Goal: Task Accomplishment & Management: Manage account settings

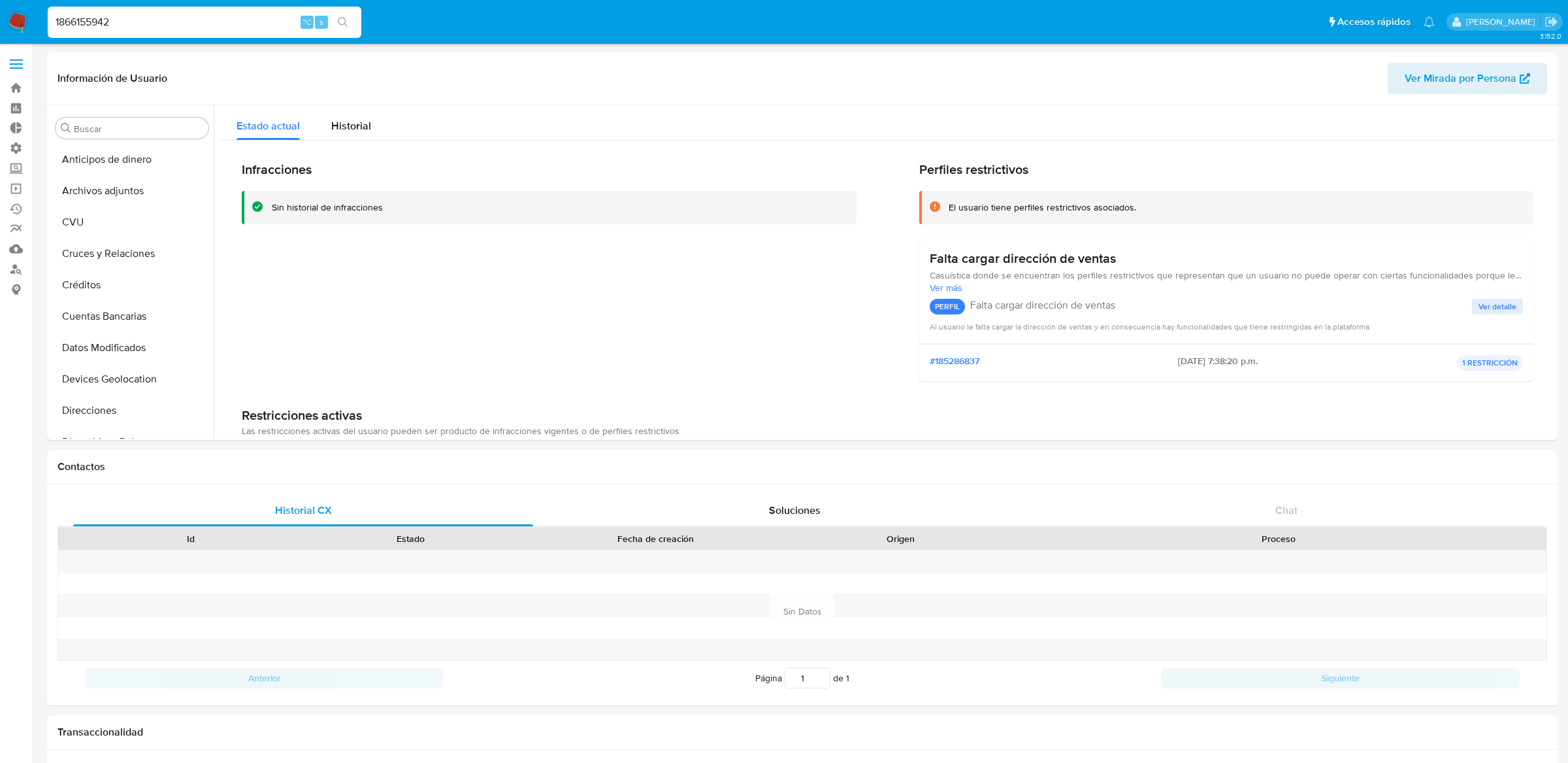
select select "10"
click at [17, 26] on img at bounding box center [17, 22] width 22 height 22
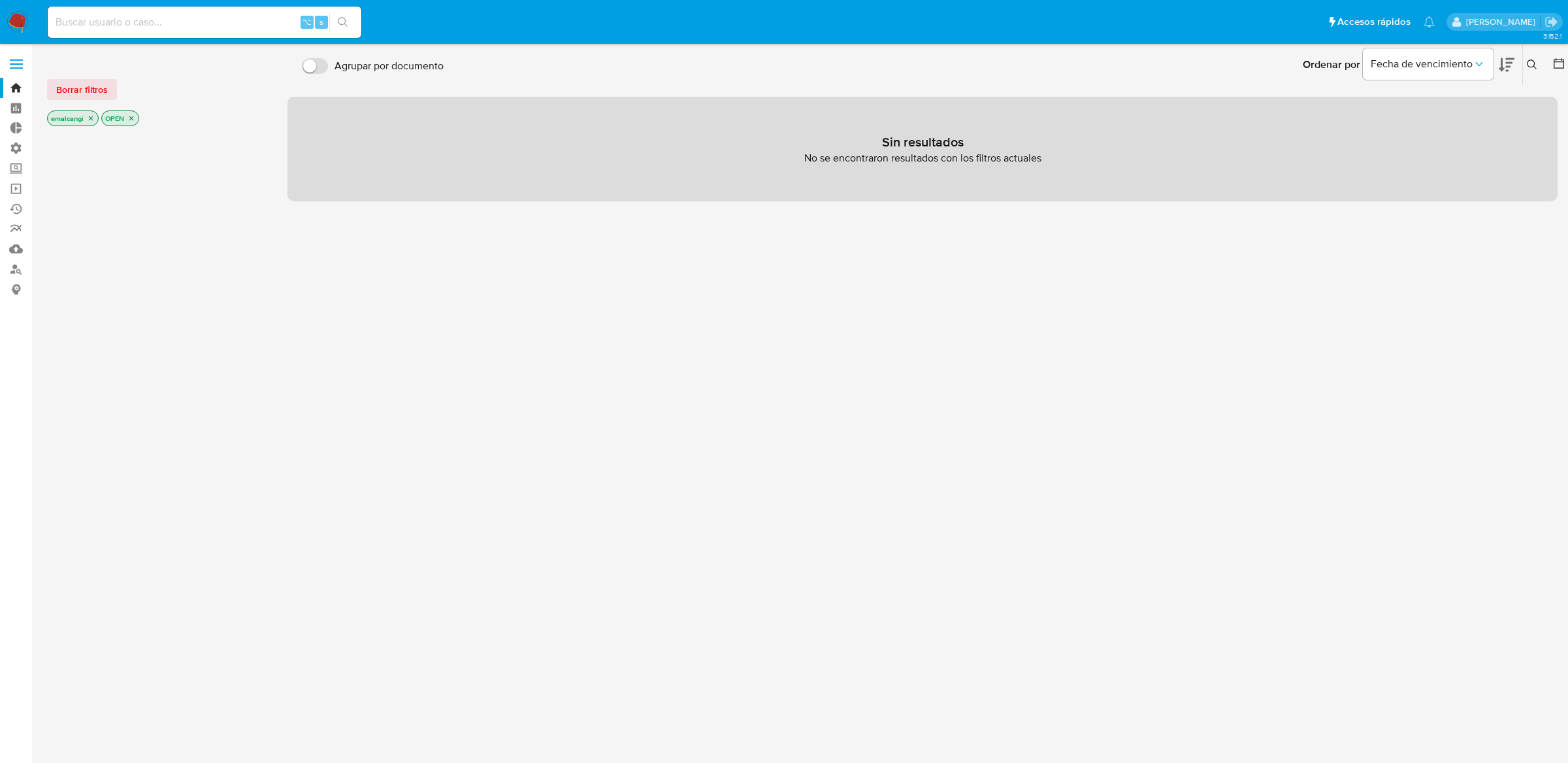
click at [24, 23] on img at bounding box center [17, 22] width 22 height 22
click at [130, 119] on icon "close-filter" at bounding box center [131, 118] width 8 height 8
click at [92, 120] on icon "close-filter" at bounding box center [91, 118] width 8 height 8
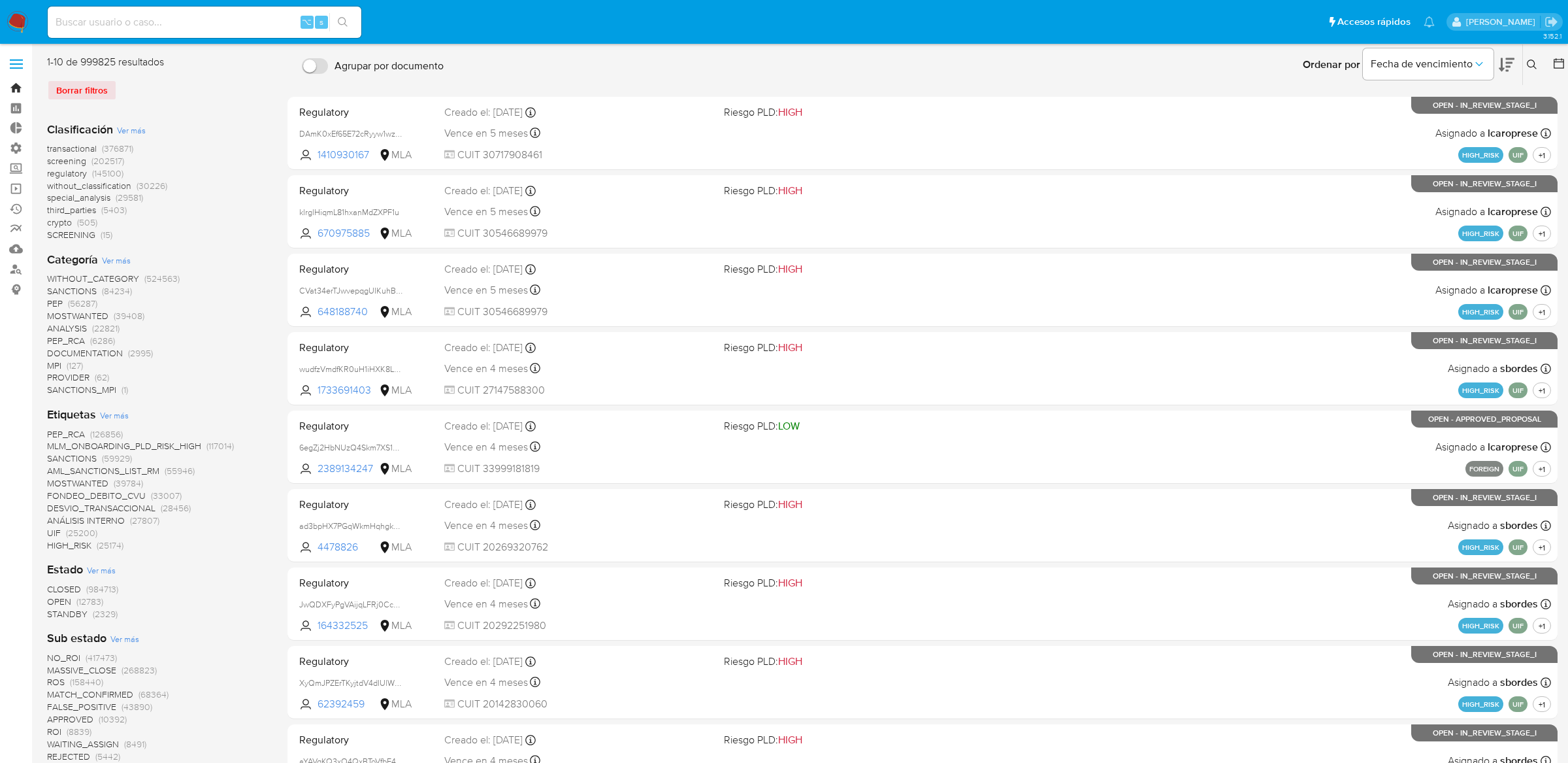
click at [24, 92] on link "Bandeja" at bounding box center [77, 87] width 156 height 20
